Goal: Answer question/provide support

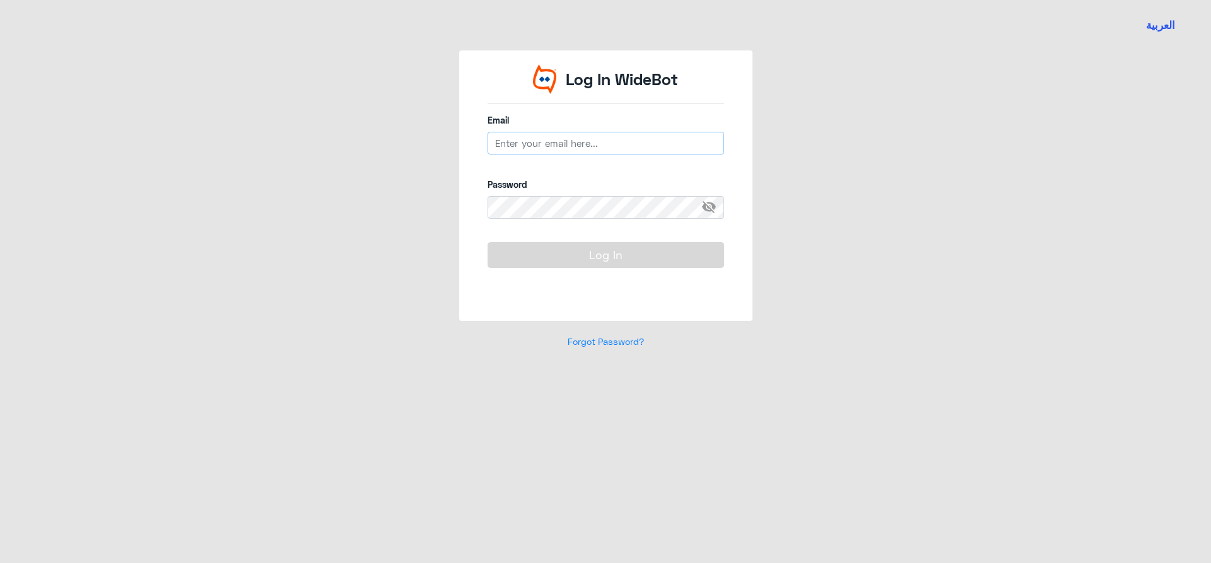
type input "[EMAIL_ADDRESS][DOMAIN_NAME]"
click at [572, 256] on button "Log In" at bounding box center [606, 254] width 237 height 25
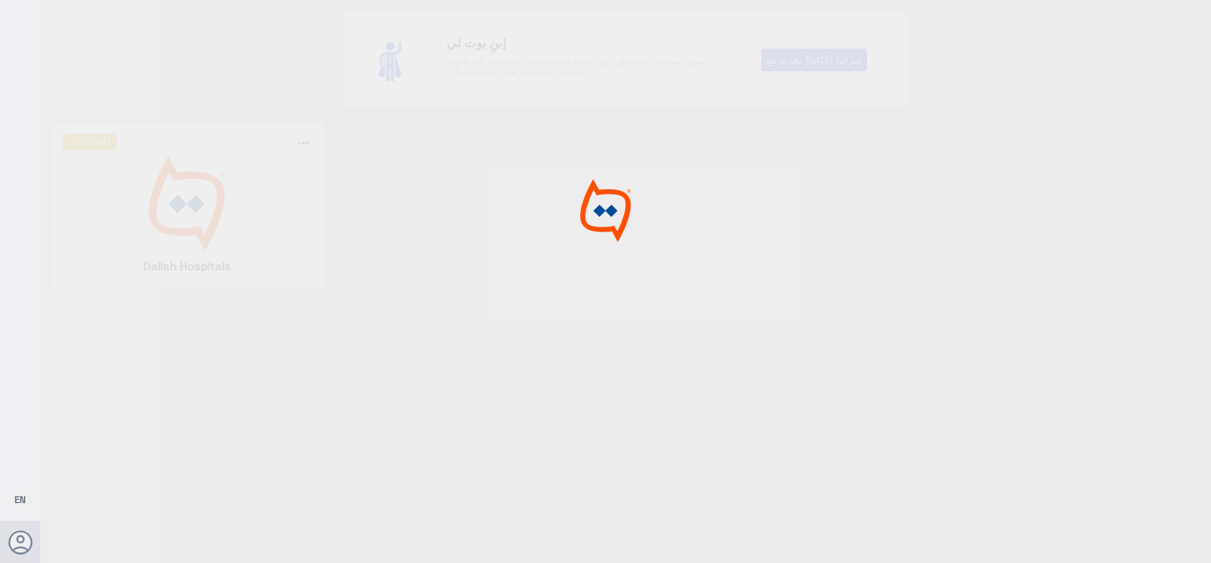
click at [163, 227] on img at bounding box center [186, 203] width 249 height 95
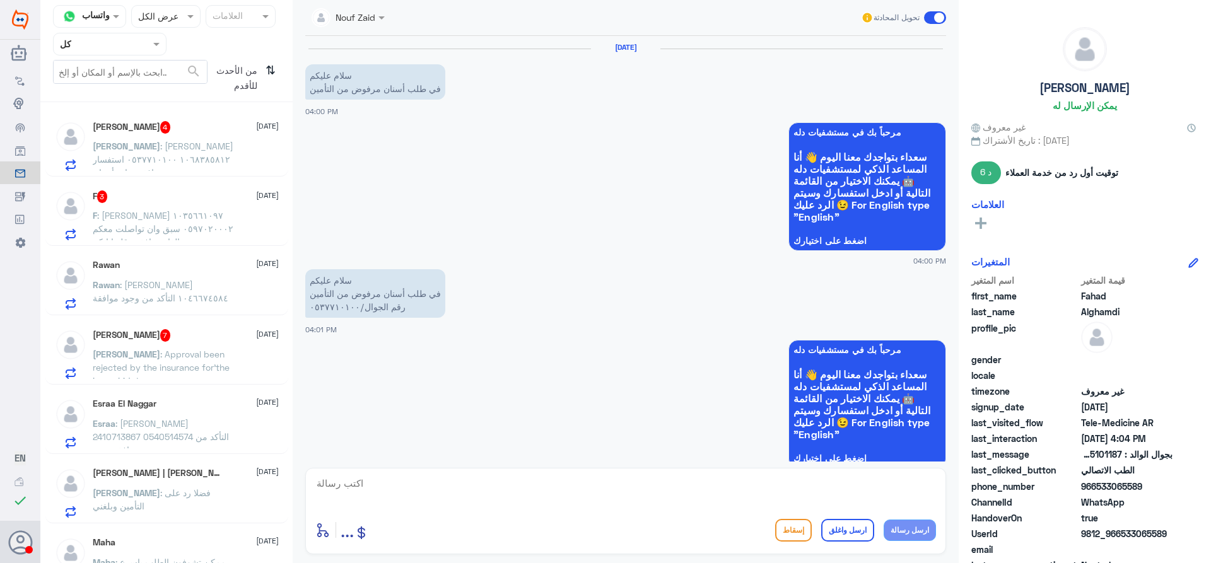
scroll to position [507, 0]
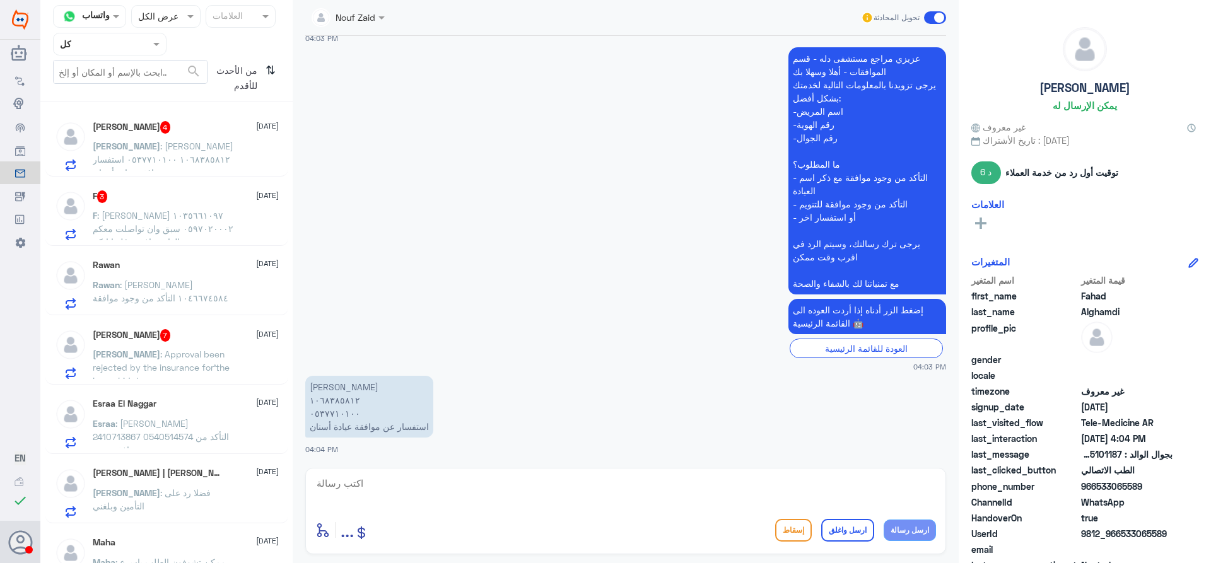
click at [163, 46] on span at bounding box center [158, 43] width 16 height 13
click at [127, 150] on div "فريقك" at bounding box center [110, 157] width 114 height 29
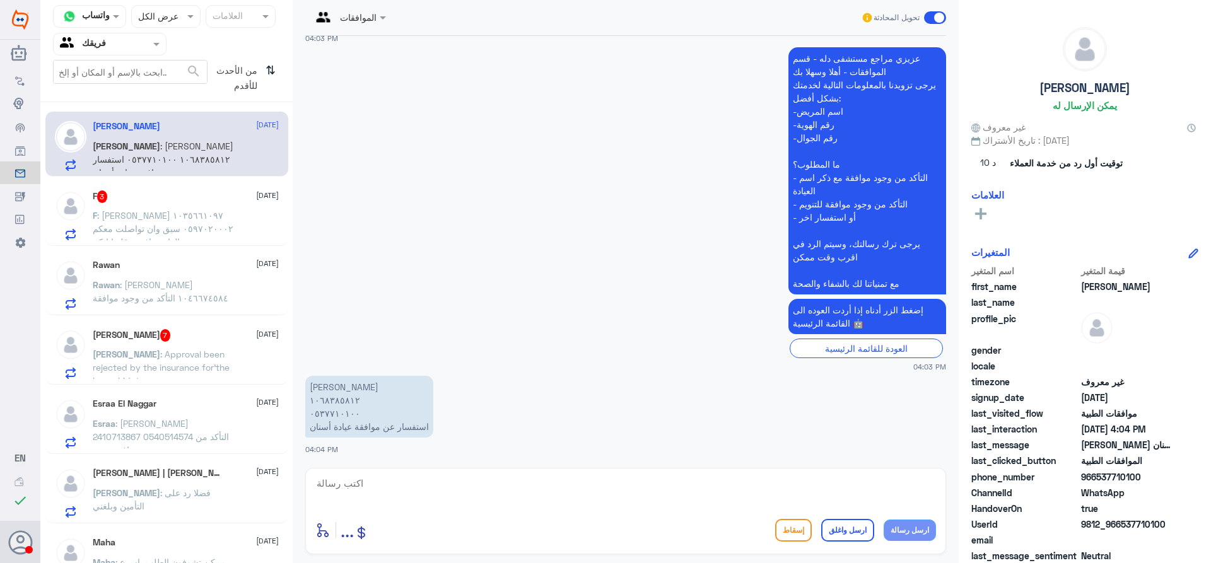
click at [334, 401] on p "[PERSON_NAME] ٠٥٣٧٧١٠١٠٠ استفسار عن موافقة عيادة أسنان" at bounding box center [369, 407] width 128 height 62
copy p "١٠٦٨٣٨٥٨١٢"
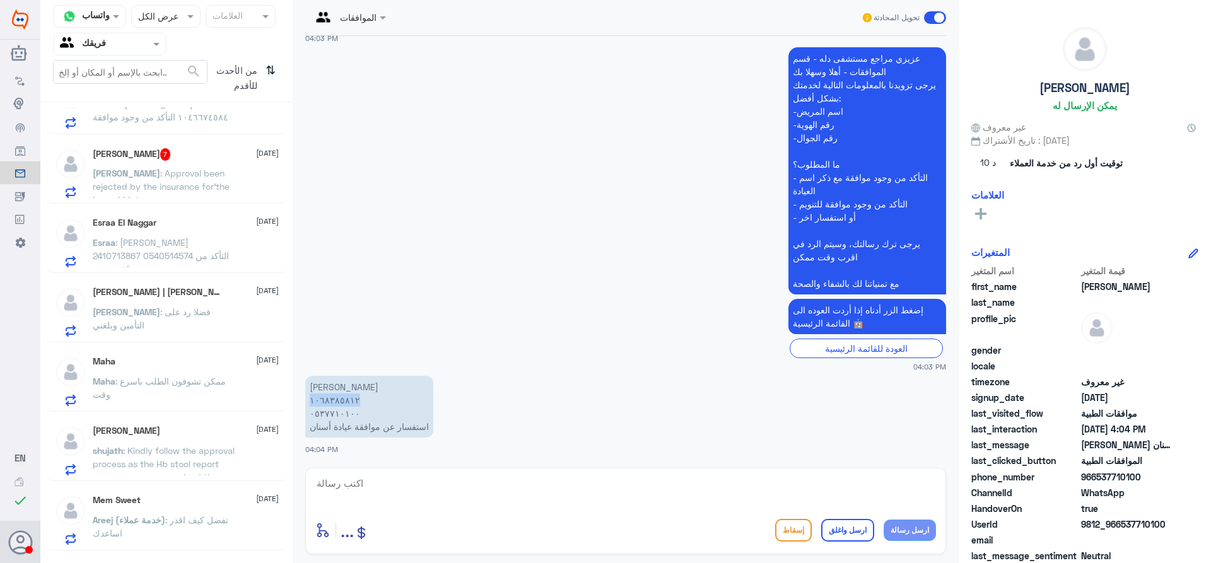
scroll to position [238, 0]
